Goal: Information Seeking & Learning: Understand process/instructions

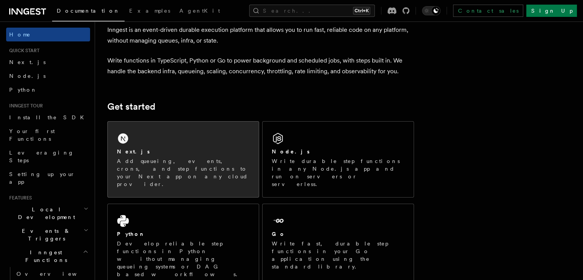
click at [176, 145] on div "Next.js Add queueing, events, crons, and step functions to your Next app on any…" at bounding box center [183, 160] width 151 height 76
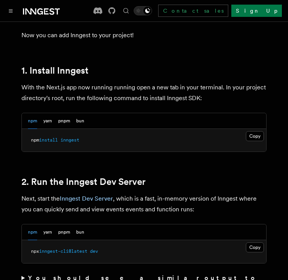
scroll to position [460, 0]
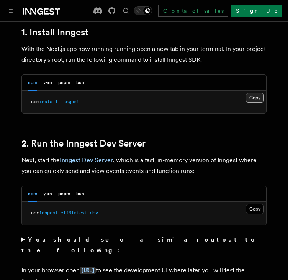
click at [257, 93] on button "Copy Copied" at bounding box center [255, 98] width 18 height 10
drag, startPoint x: 256, startPoint y: 87, endPoint x: 248, endPoint y: 92, distance: 9.9
click at [256, 93] on button "Copy Copied" at bounding box center [255, 98] width 18 height 10
click at [260, 93] on button "Copy Copied" at bounding box center [255, 98] width 18 height 10
click at [256, 93] on button "Copy Copied" at bounding box center [255, 98] width 18 height 10
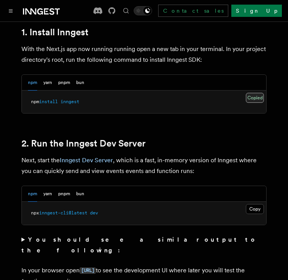
click at [256, 93] on button "Copy Copied" at bounding box center [255, 98] width 18 height 10
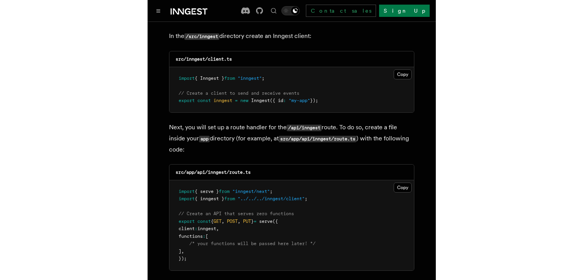
scroll to position [921, 0]
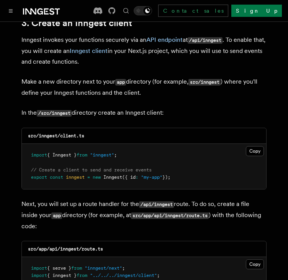
drag, startPoint x: 252, startPoint y: 126, endPoint x: 236, endPoint y: 145, distance: 24.5
click at [252, 146] on button "Copy Copied" at bounding box center [255, 151] width 18 height 10
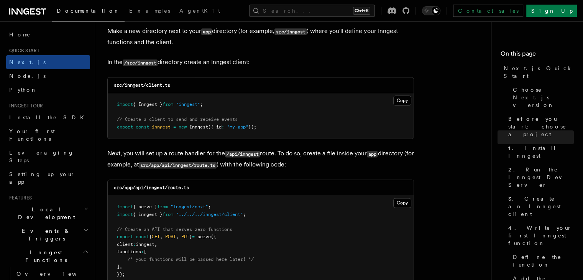
scroll to position [1036, 0]
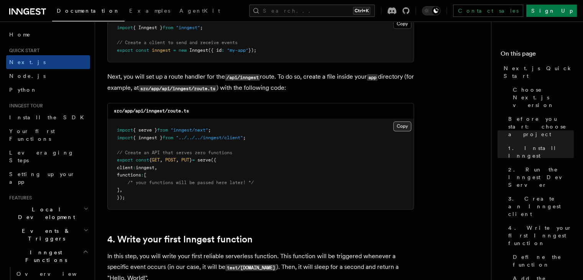
drag, startPoint x: 400, startPoint y: 128, endPoint x: 395, endPoint y: 130, distance: 5.5
click at [400, 128] on button "Copy Copied" at bounding box center [403, 126] width 18 height 10
